Goal: Task Accomplishment & Management: Use online tool/utility

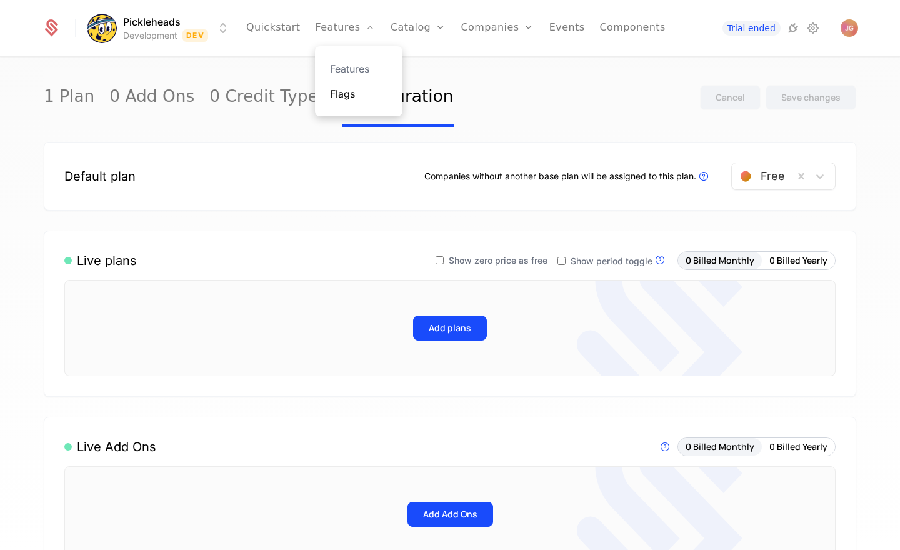
click at [347, 96] on link "Flags" at bounding box center [358, 93] width 57 height 15
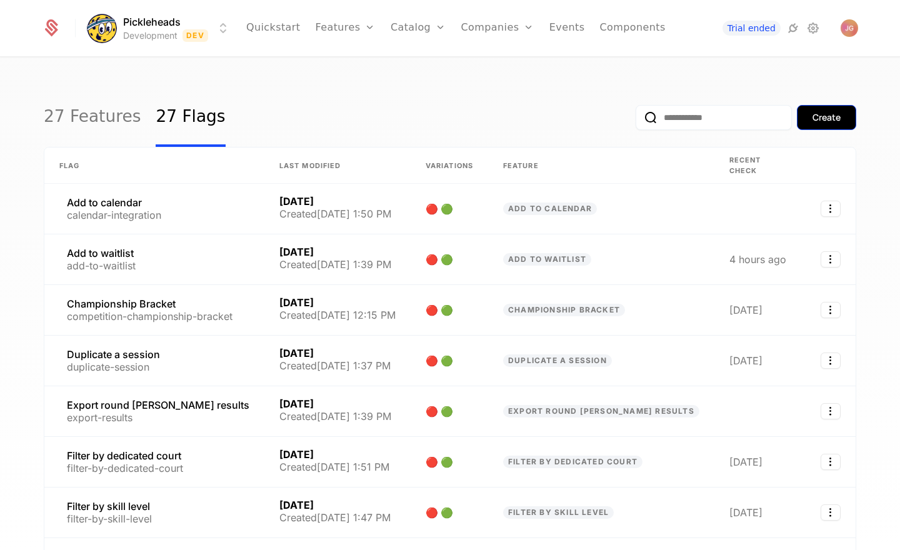
click at [833, 121] on div "Create" at bounding box center [826, 117] width 28 height 12
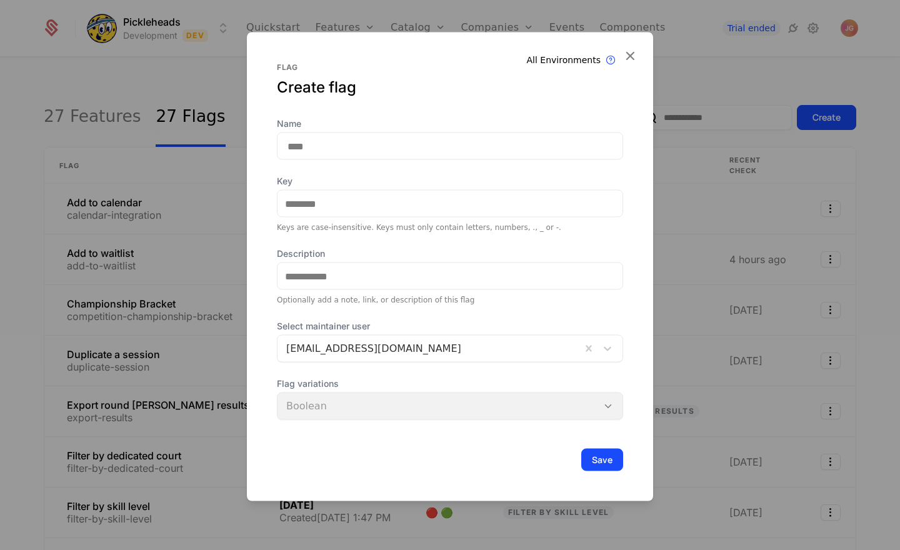
click at [572, 409] on div "Flag variations Boolean" at bounding box center [450, 398] width 346 height 42
click at [595, 408] on div "Flag variations Boolean" at bounding box center [450, 398] width 346 height 42
click at [633, 57] on icon at bounding box center [630, 55] width 16 height 16
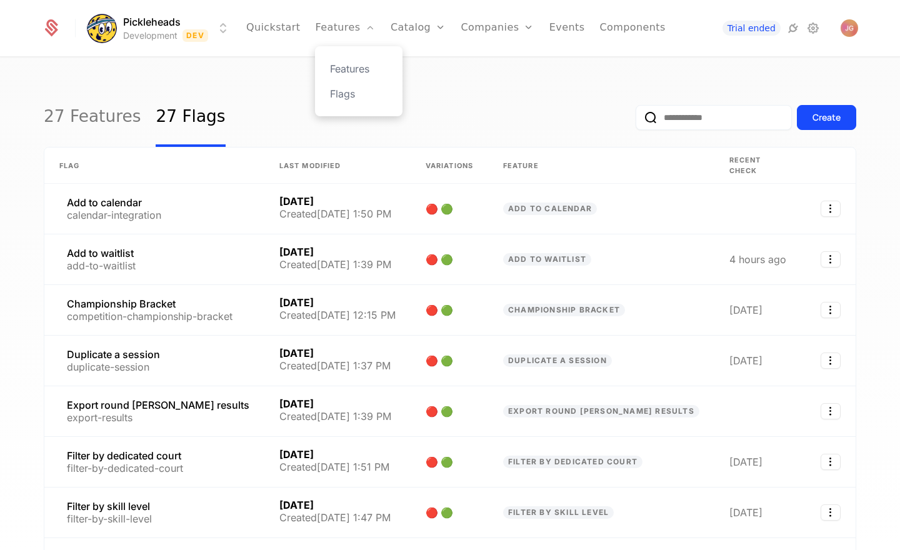
click at [350, 76] on div "Features Flags" at bounding box center [358, 81] width 87 height 70
click at [353, 72] on link "Features" at bounding box center [358, 68] width 57 height 15
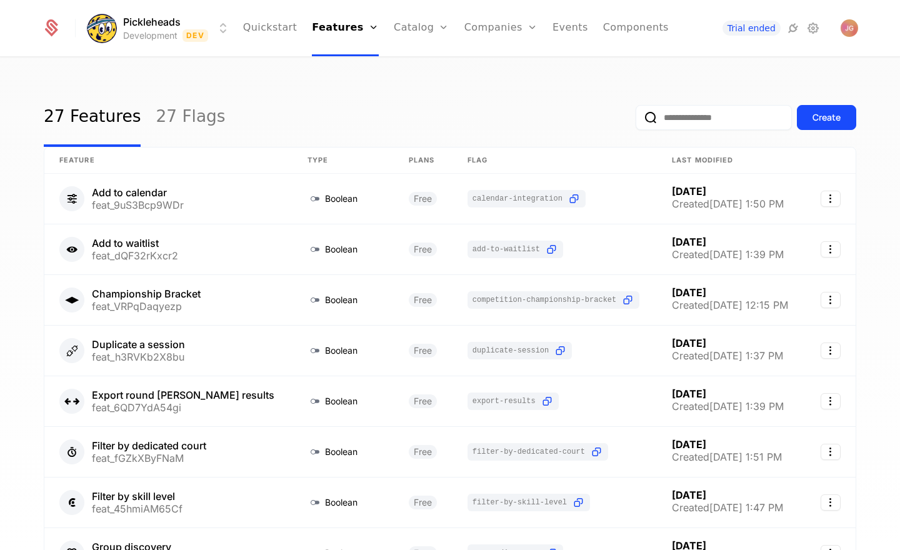
click at [472, 123] on div "27 Features 27 Flags Create" at bounding box center [450, 117] width 812 height 59
